Goal: Task Accomplishment & Management: Manage account settings

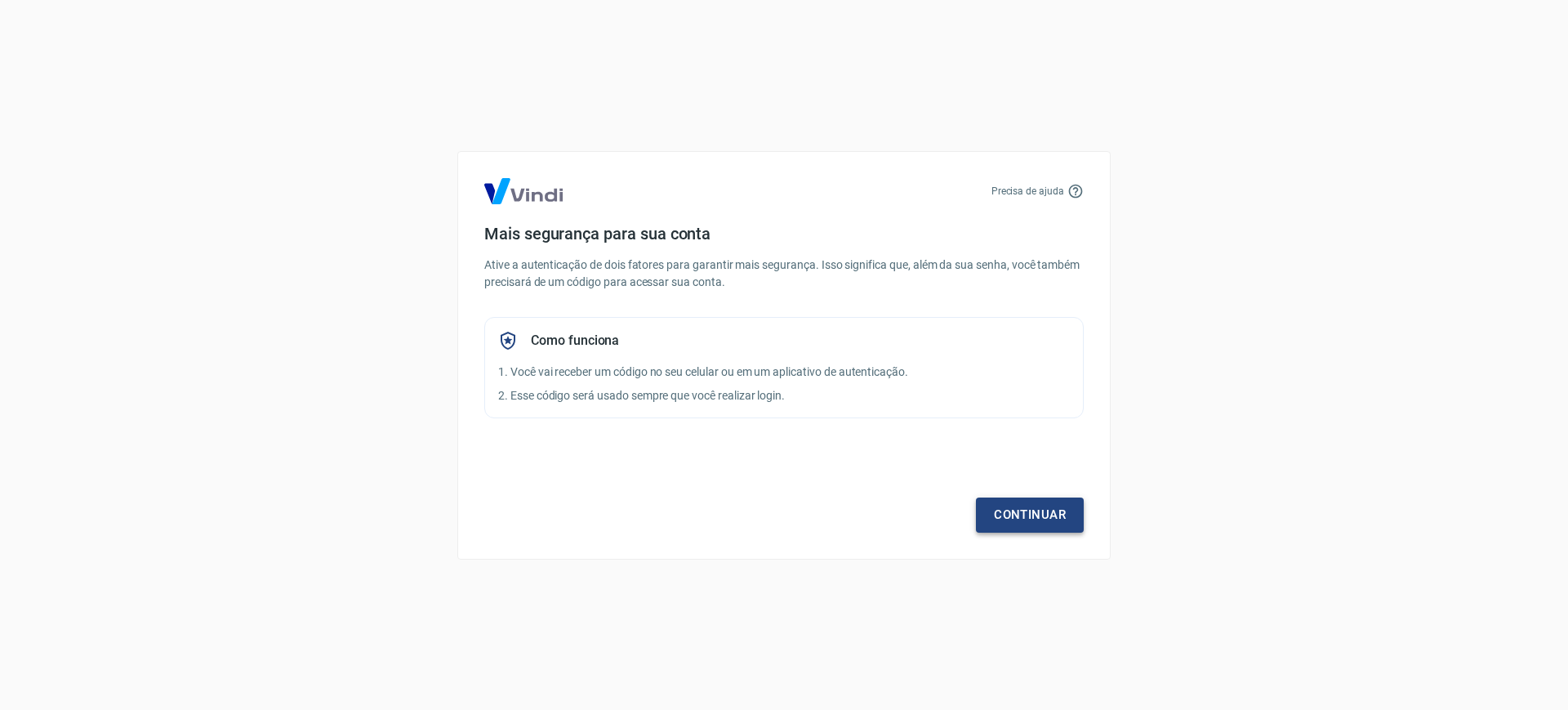
click at [1057, 510] on link "Continuar" at bounding box center [1030, 515] width 108 height 34
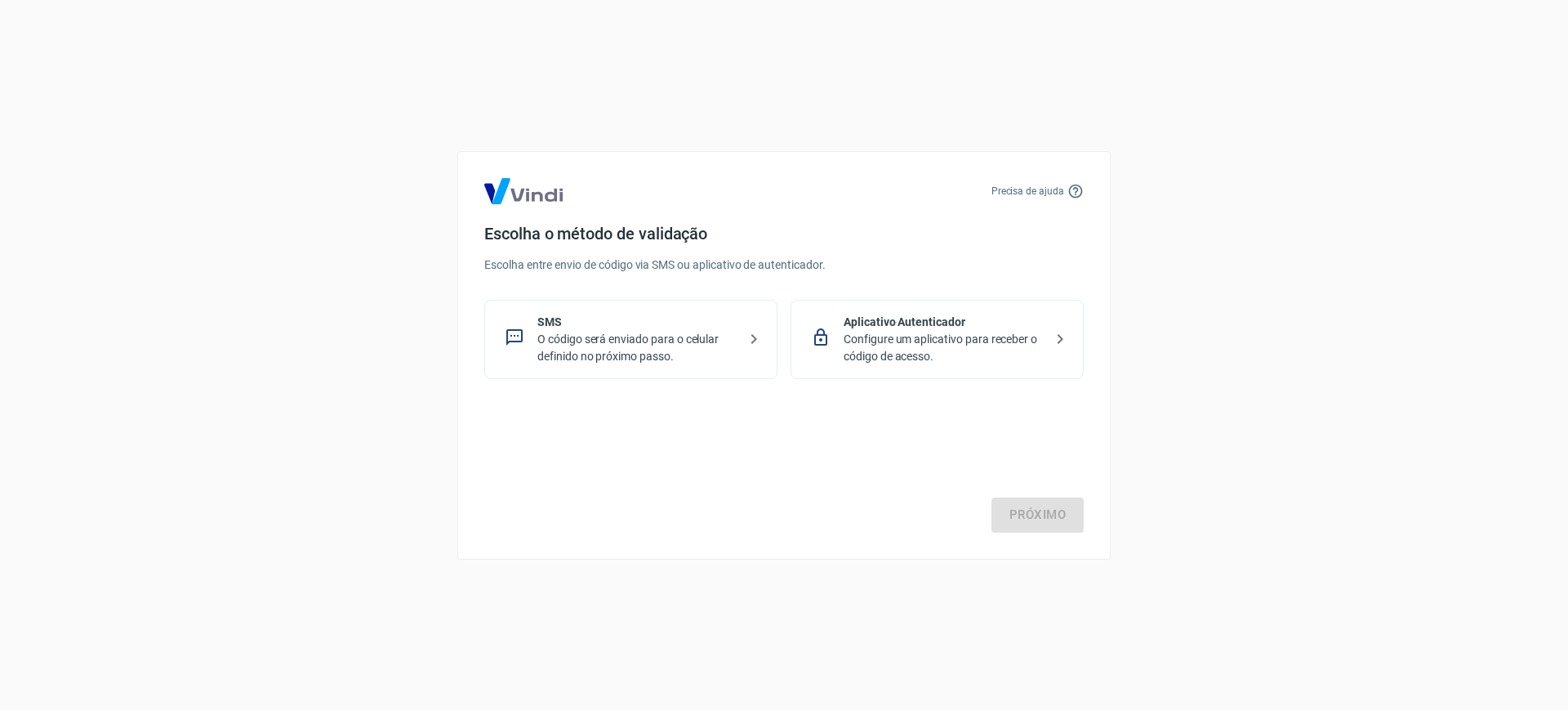
click at [633, 317] on p "SMS" at bounding box center [638, 322] width 200 height 17
click at [1011, 514] on link "Próximo" at bounding box center [1037, 515] width 92 height 34
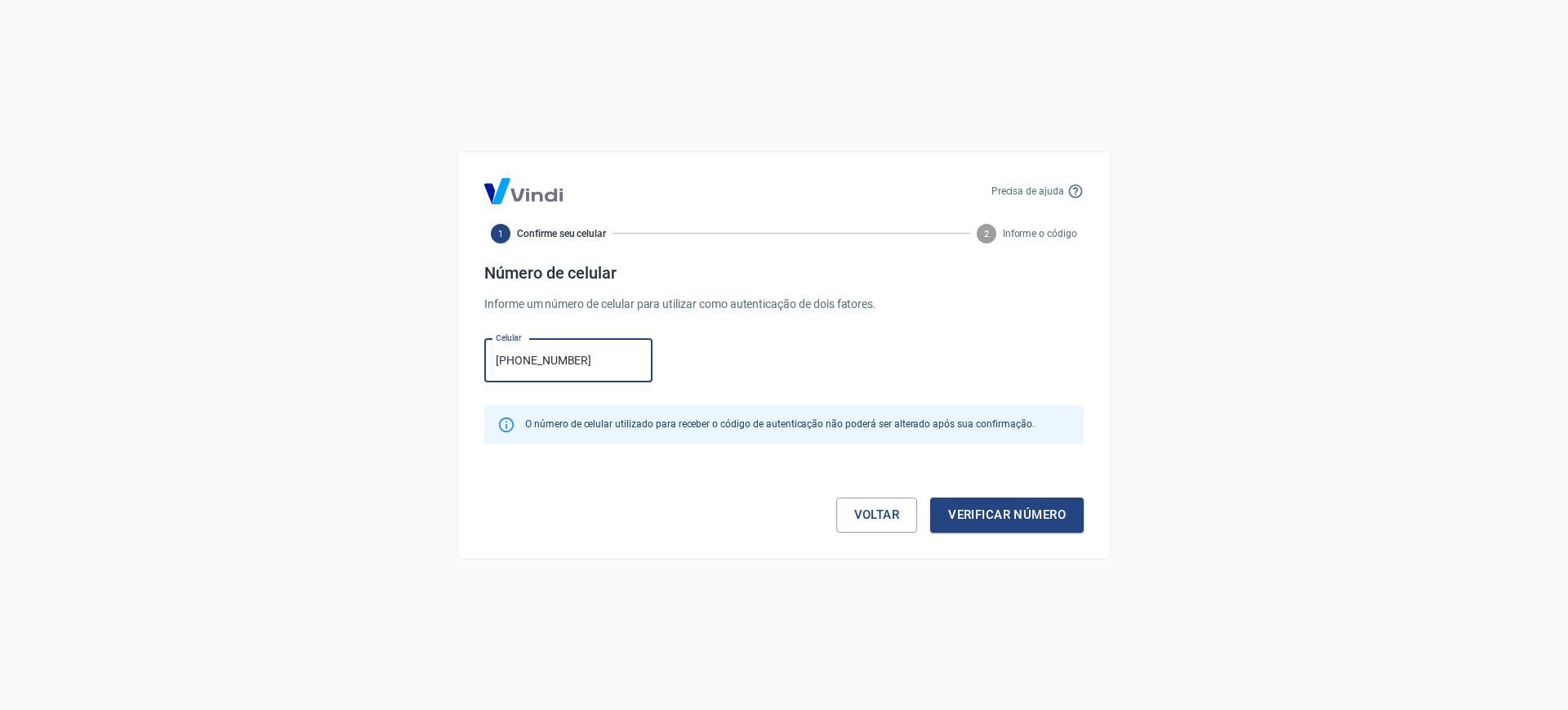
type input "[PHONE_NUMBER]"
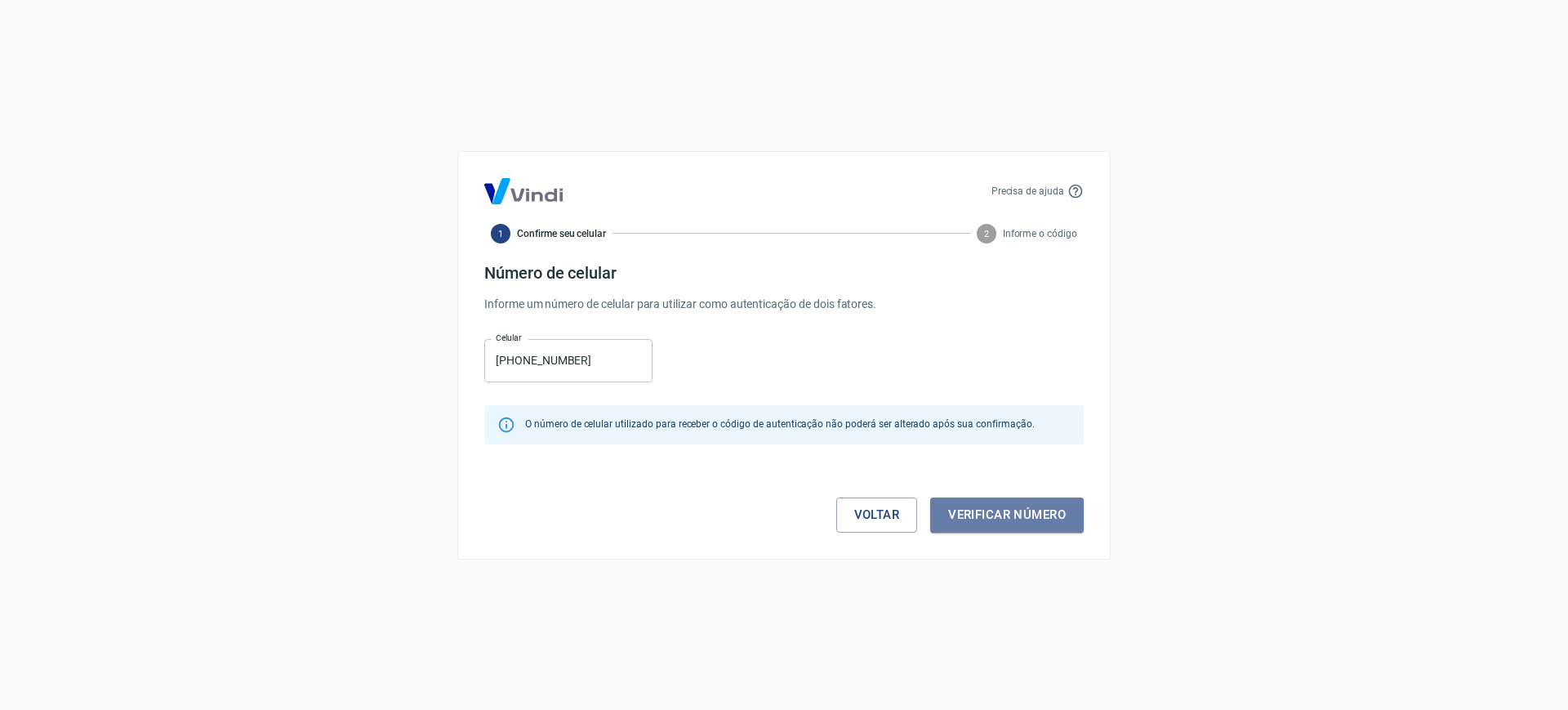
click at [1011, 514] on button "Verificar número" at bounding box center [1007, 515] width 154 height 34
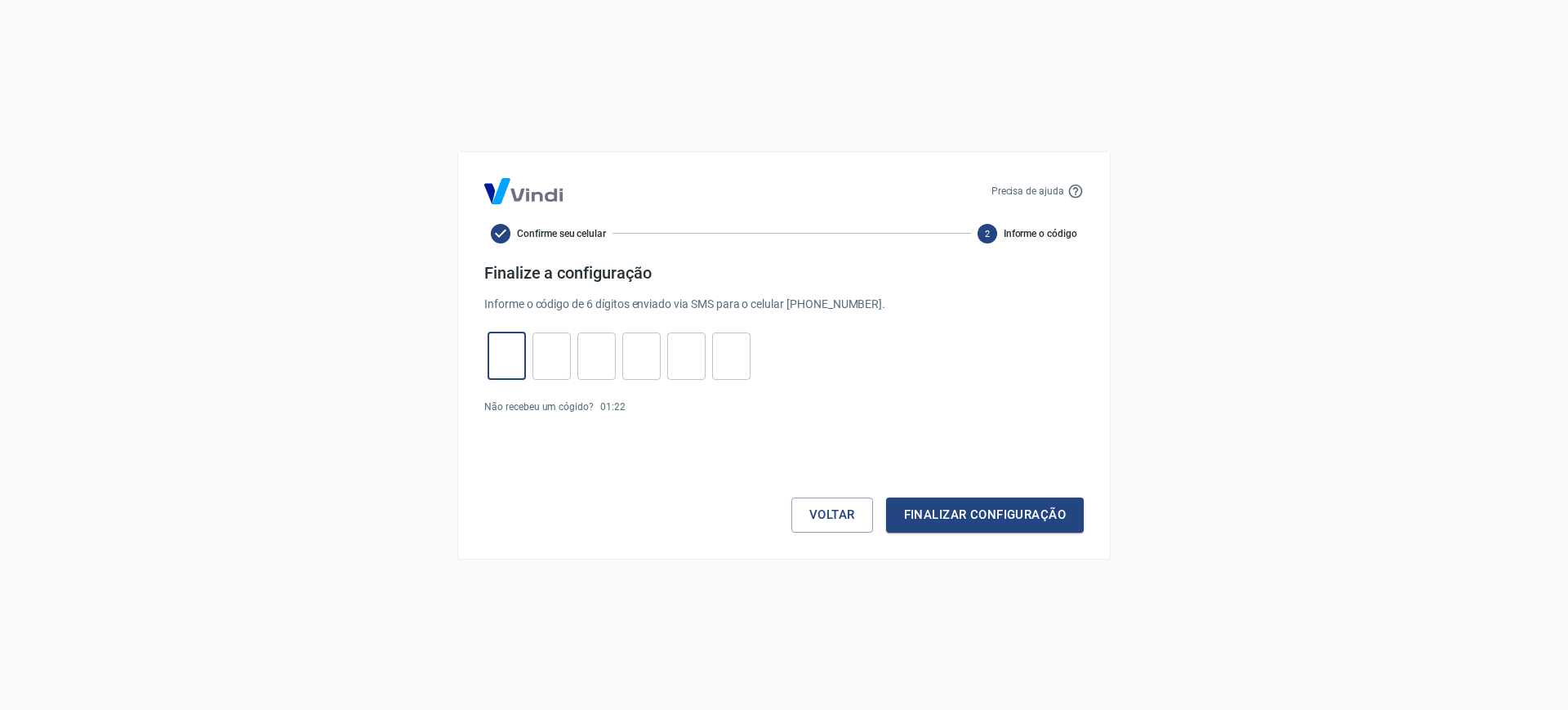
click at [512, 349] on input "tel" at bounding box center [507, 355] width 38 height 35
type input "2"
type input "7"
type input "5"
type input "4"
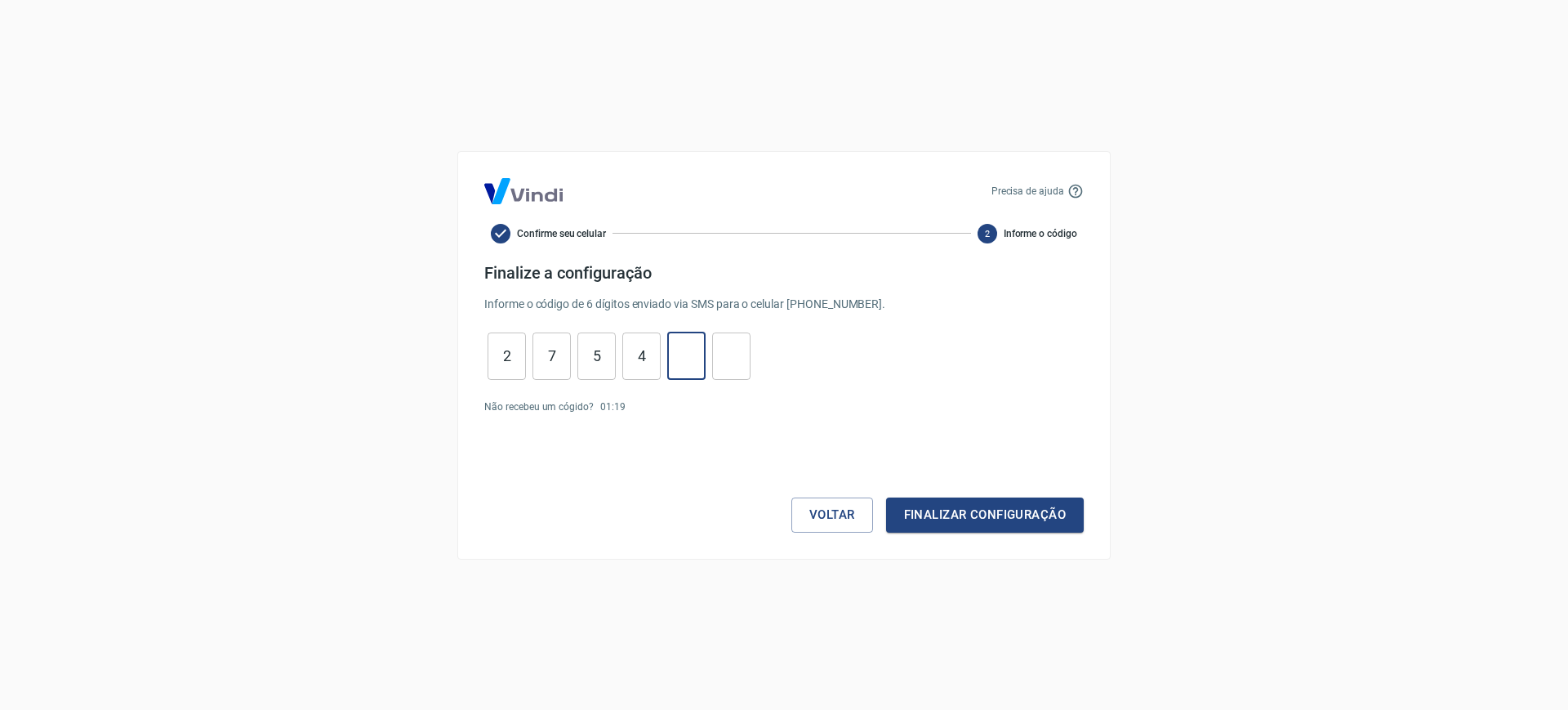
type input "9"
type input "1"
click at [967, 527] on button "Finalizar configuração" at bounding box center [985, 515] width 198 height 34
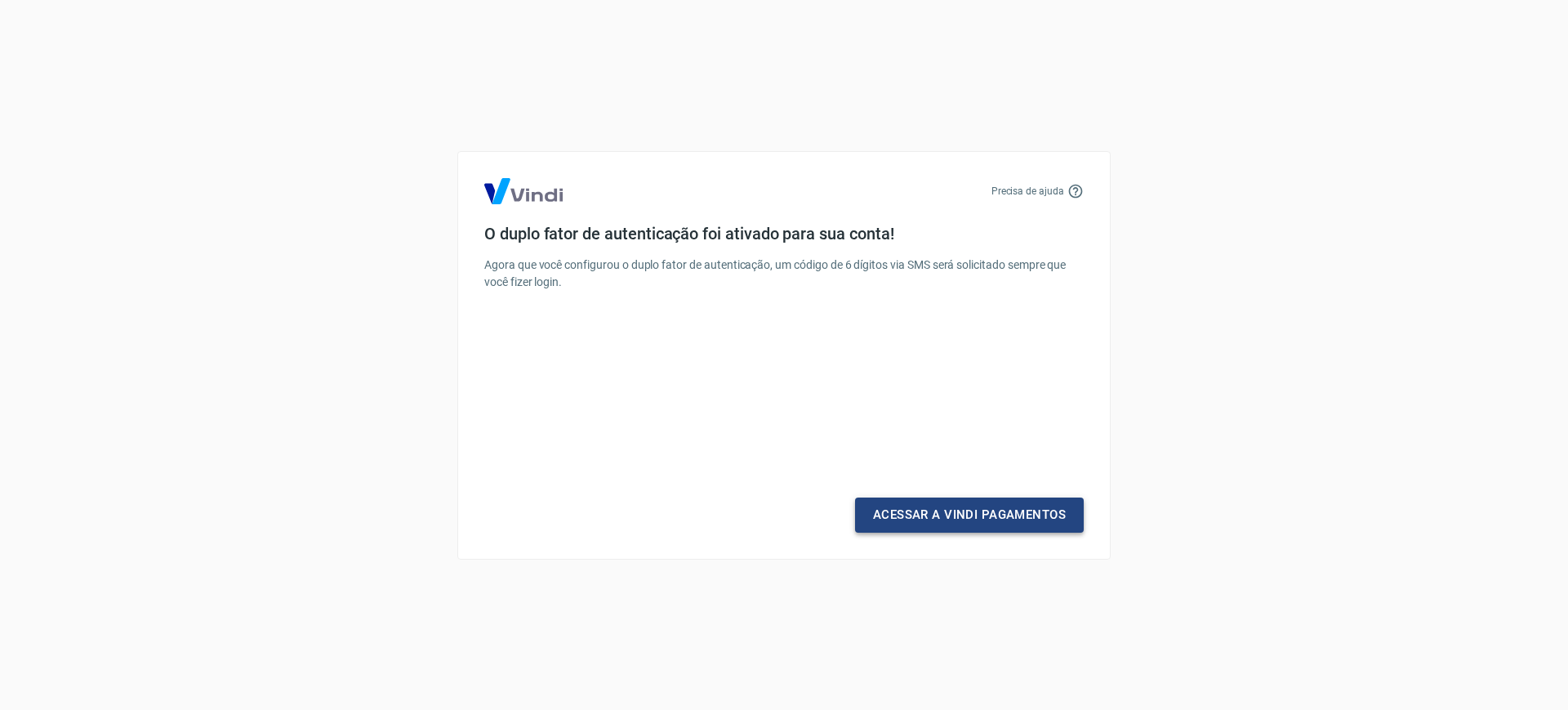
click at [967, 527] on link "Acessar a Vindi Pagamentos" at bounding box center [969, 515] width 229 height 34
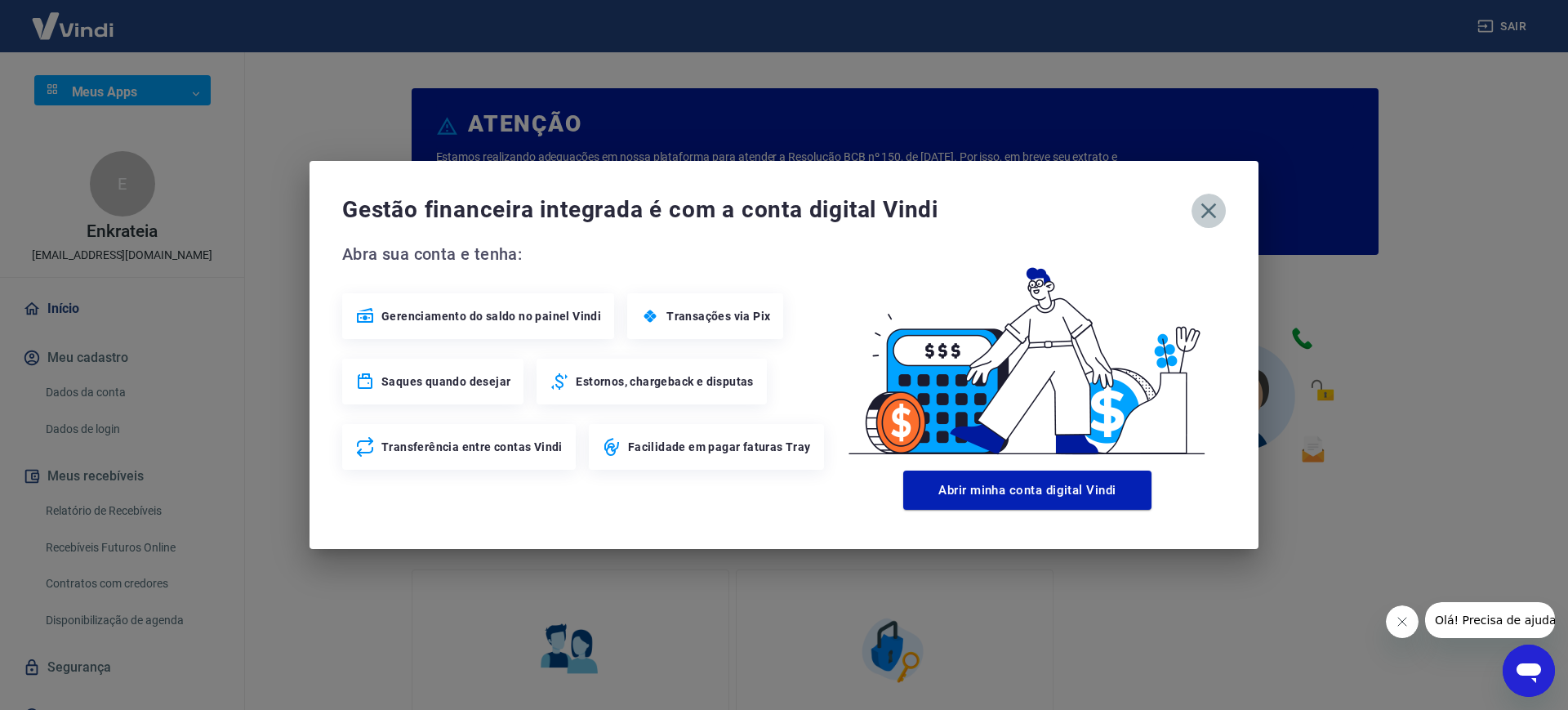
click at [1210, 206] on icon "button" at bounding box center [1208, 211] width 26 height 26
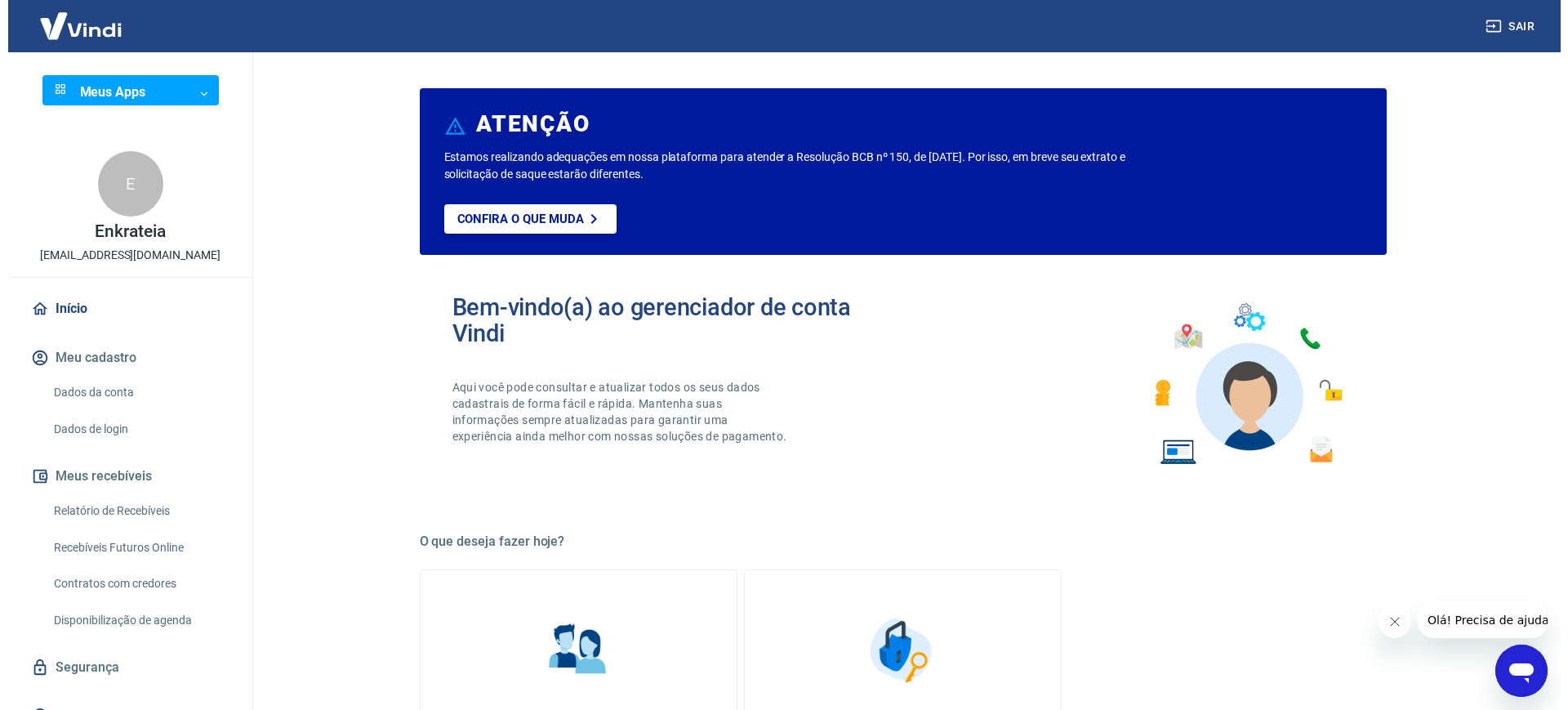
scroll to position [25, 0]
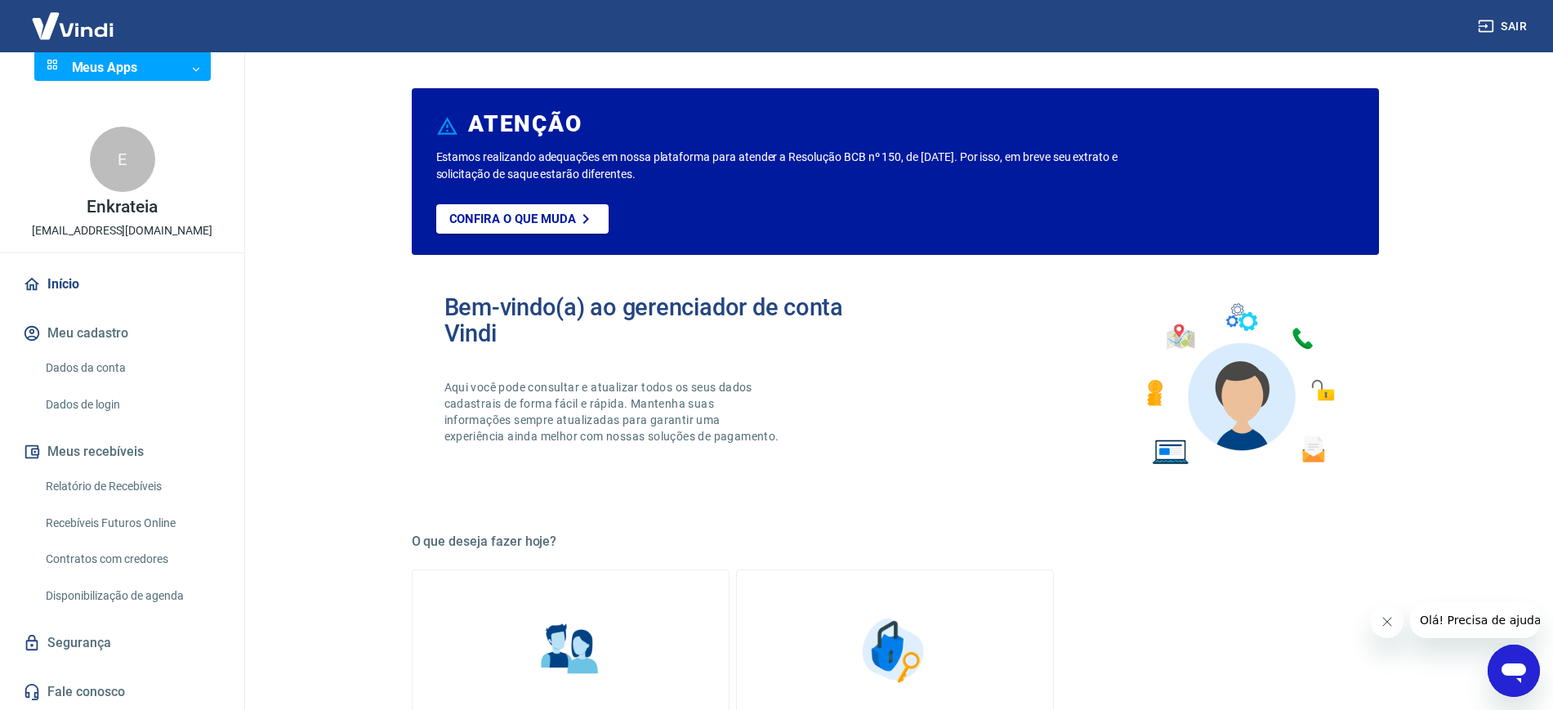
click at [97, 681] on link "Fale conosco" at bounding box center [122, 692] width 205 height 36
